Goal: Task Accomplishment & Management: Complete application form

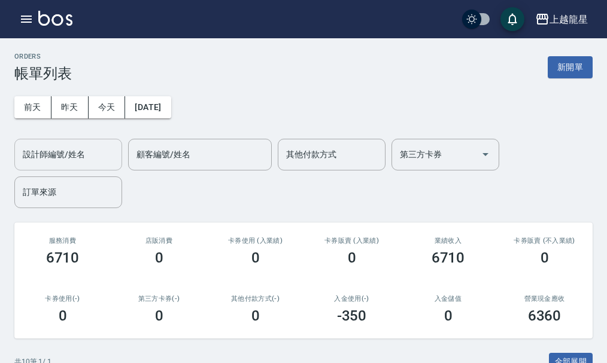
click at [48, 147] on div "設計師編號/姓名 設計師編號/姓名" at bounding box center [68, 155] width 108 height 32
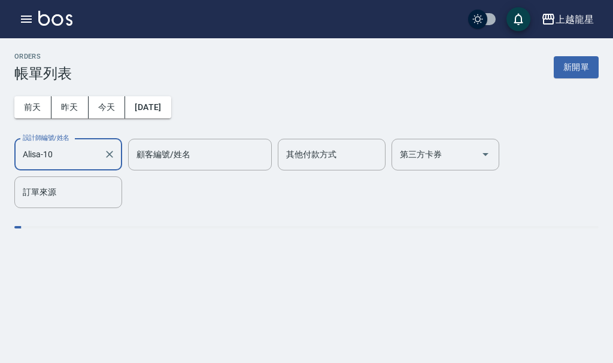
type input "Alisa-10"
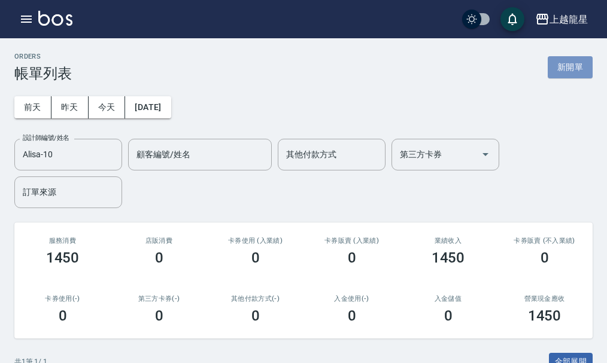
drag, startPoint x: 567, startPoint y: 71, endPoint x: 469, endPoint y: 71, distance: 97.6
click at [566, 71] on button "新開單" at bounding box center [570, 67] width 45 height 22
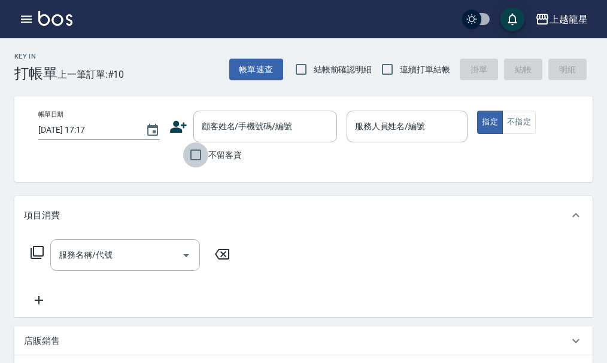
click at [202, 163] on input "不留客資" at bounding box center [195, 154] width 25 height 25
checkbox input "true"
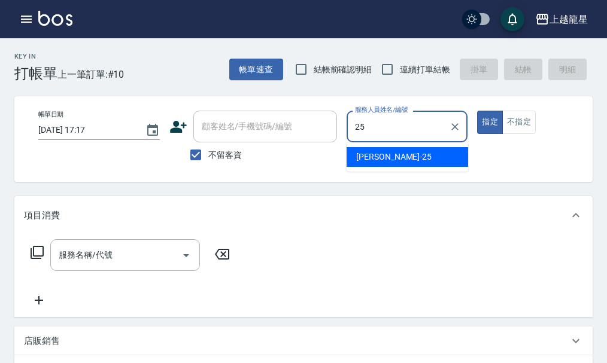
click at [393, 161] on div "淑雲 -25" at bounding box center [408, 157] width 122 height 20
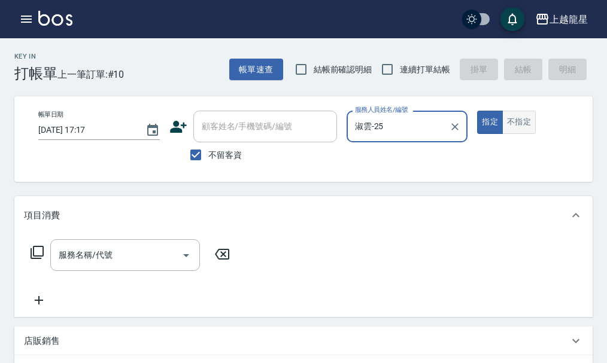
type input "淑雲-25"
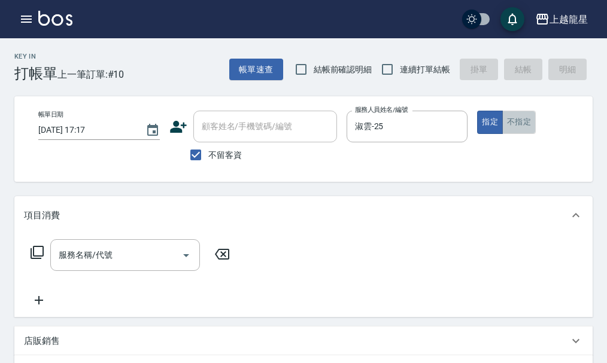
click at [527, 128] on button "不指定" at bounding box center [519, 122] width 34 height 23
click at [101, 257] on div "服務名稱/代號 服務名稱/代號" at bounding box center [125, 255] width 150 height 32
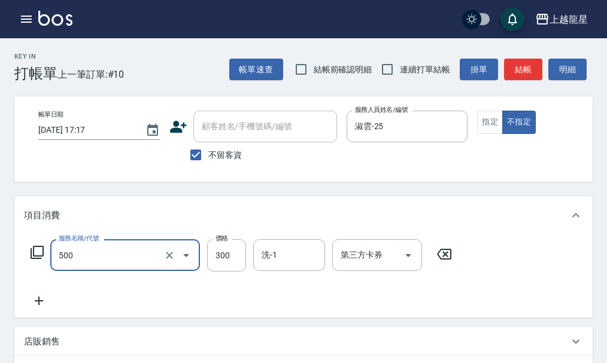
type input "一般洗髮(500)"
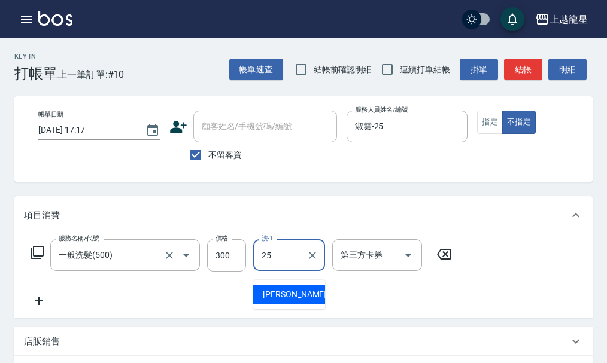
type input "淑雲-25"
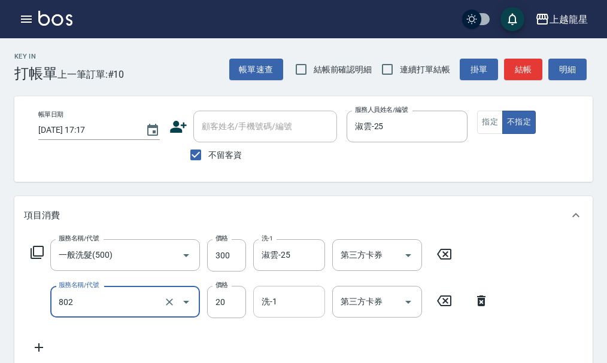
type input "潤絲(802)"
click at [307, 313] on input "洗-1" at bounding box center [289, 302] width 61 height 21
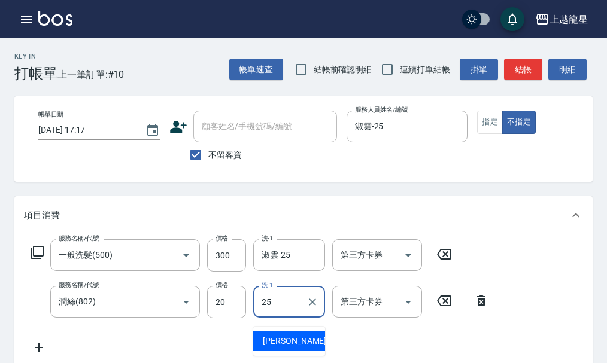
click at [273, 348] on div "淑雲 -25" at bounding box center [289, 342] width 72 height 20
type input "淑雲-25"
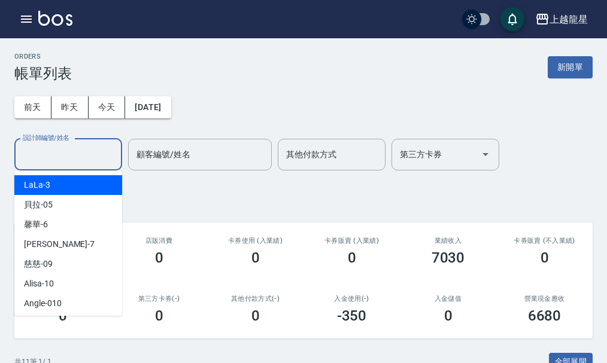
click at [66, 148] on input "設計師編號/姓名" at bounding box center [68, 154] width 97 height 21
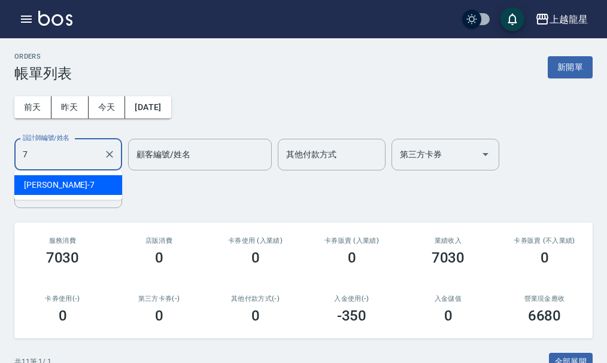
type input "雅君-7"
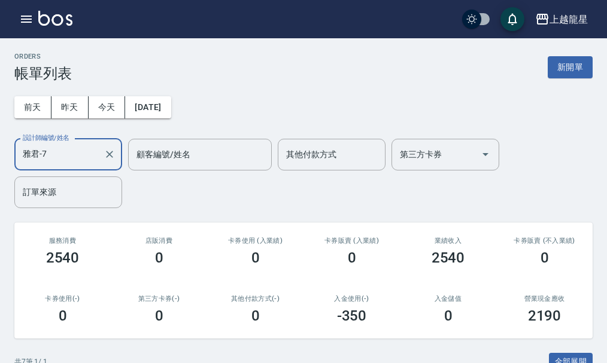
click at [114, 162] on div at bounding box center [109, 155] width 16 height 32
click at [113, 158] on icon "Clear" at bounding box center [110, 154] width 12 height 12
click at [565, 72] on button "新開單" at bounding box center [570, 67] width 45 height 22
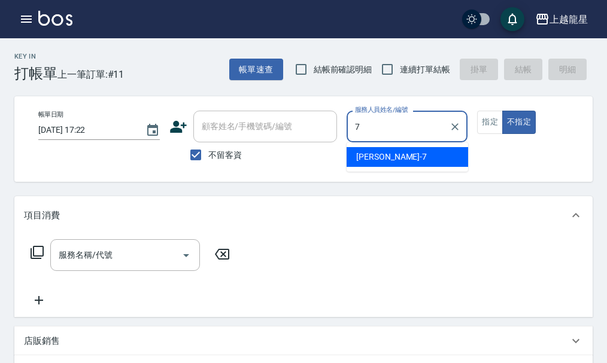
type input "雅君-7"
type button "false"
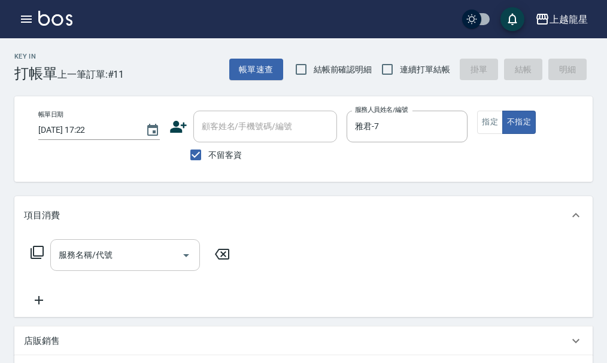
click at [116, 259] on input "服務名稱/代號" at bounding box center [116, 255] width 121 height 21
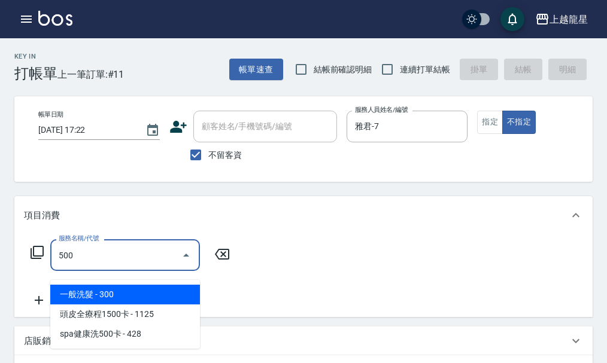
type input "一般洗髮(500)"
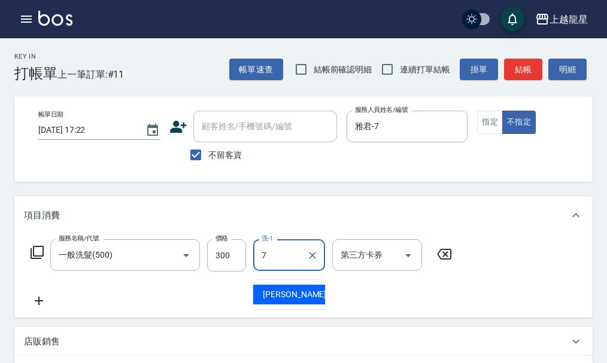
type input "雅君-7"
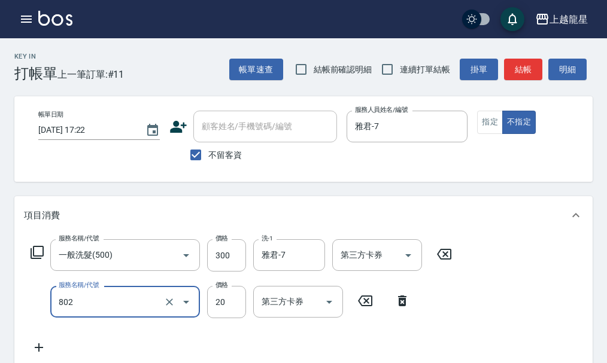
type input "潤絲(802)"
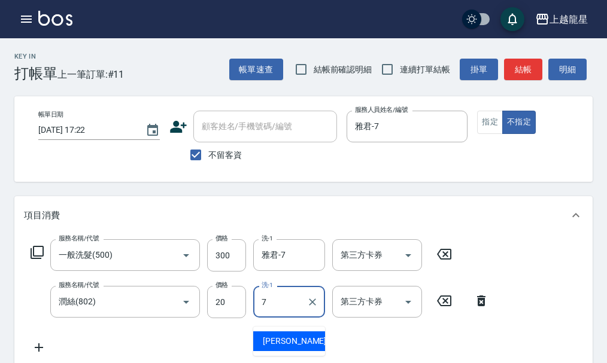
type input "雅君-7"
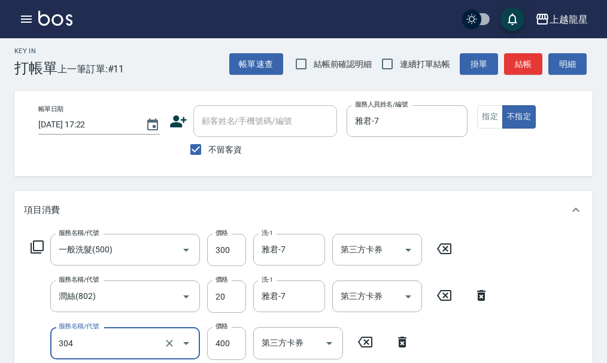
scroll to position [11, 0]
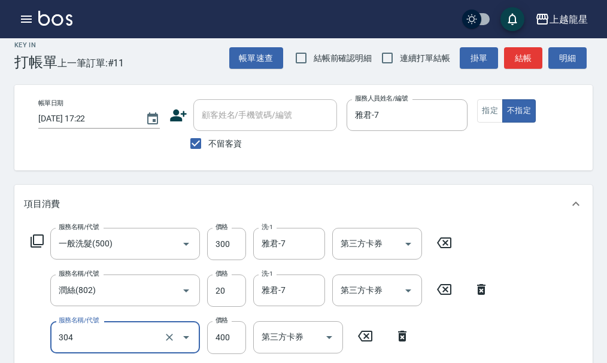
type input "剪髮(304)"
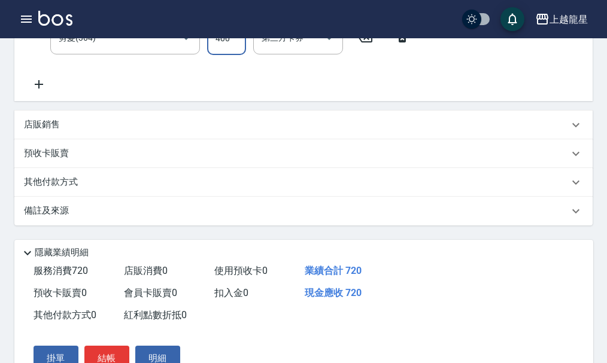
scroll to position [381, 0]
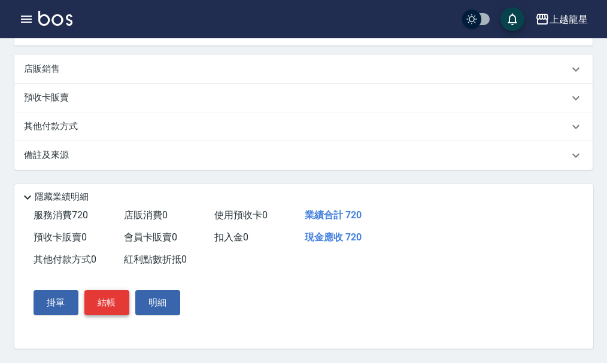
click at [121, 303] on button "結帳" at bounding box center [106, 302] width 45 height 25
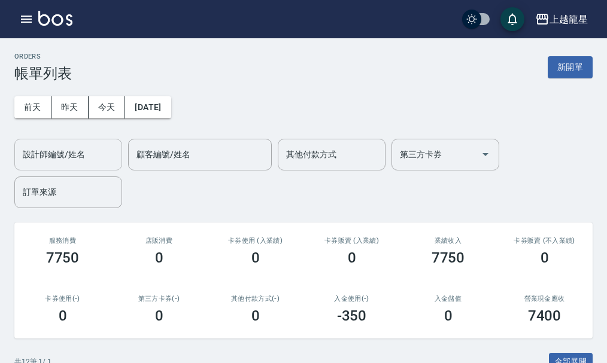
click at [29, 169] on div "設計師編號/姓名" at bounding box center [68, 155] width 108 height 32
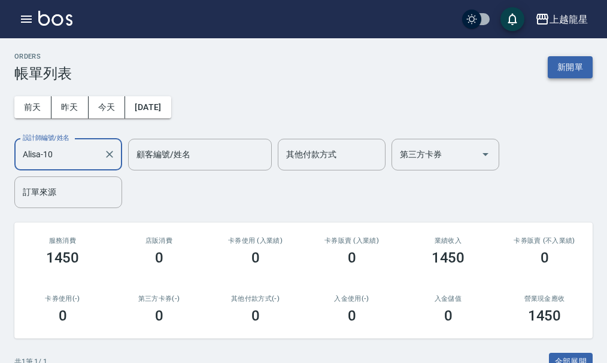
type input "Alisa-10"
click at [587, 70] on button "新開單" at bounding box center [570, 67] width 45 height 22
